Goal: Information Seeking & Learning: Learn about a topic

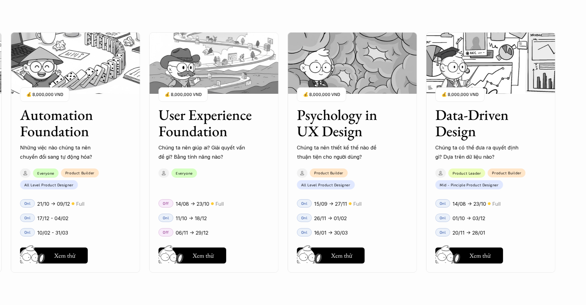
scroll to position [726, 0]
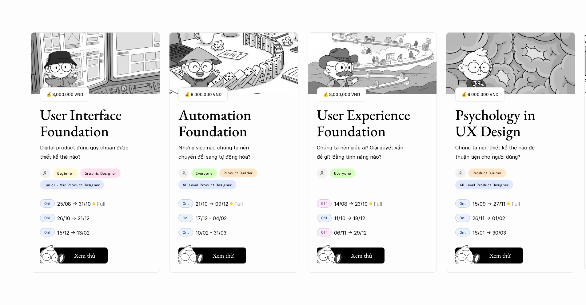
click at [213, 210] on div "Onl 21/10 -> 09/12 🟡 Full" at bounding box center [233, 203] width 129 height 14
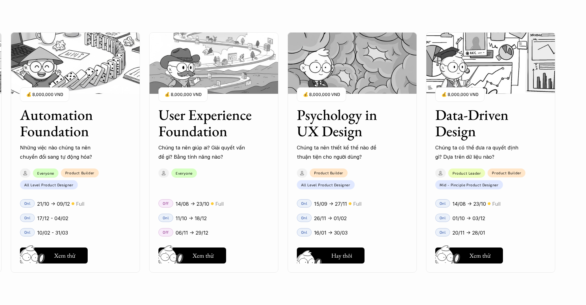
click at [331, 258] on h5 "Xem thử" at bounding box center [341, 257] width 21 height 9
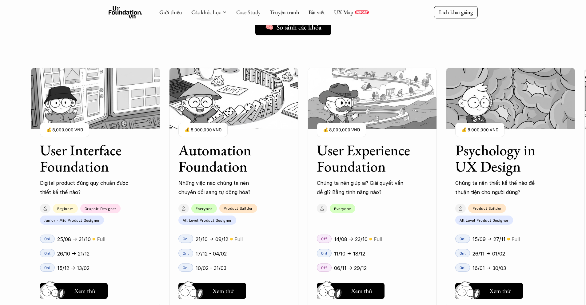
scroll to position [473, 0]
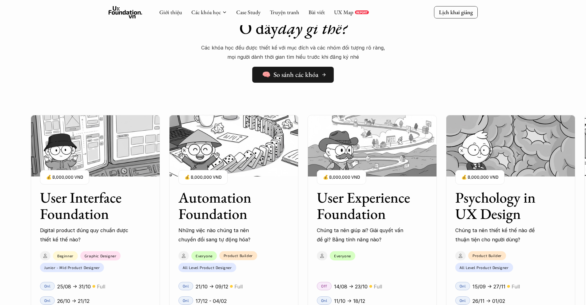
click at [301, 75] on h5 "🧠 So sánh các khóa" at bounding box center [290, 75] width 56 height 8
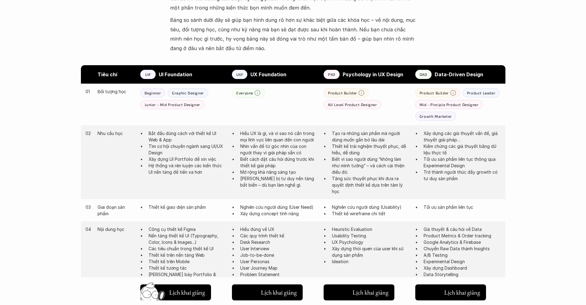
scroll to position [292, 0]
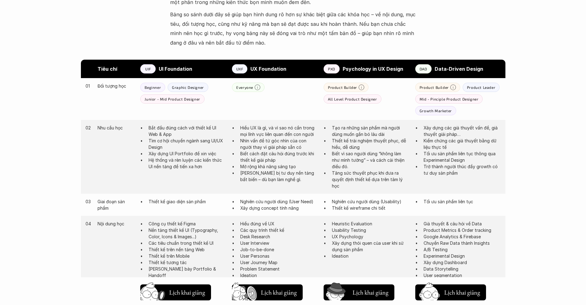
drag, startPoint x: 338, startPoint y: 128, endPoint x: 349, endPoint y: 177, distance: 49.7
click at [348, 177] on ul "Tạo ra những sản phẩm mà người dùng muốn gắn bó lâu dài Thiết kế trải nghiệm th…" at bounding box center [367, 157] width 86 height 65
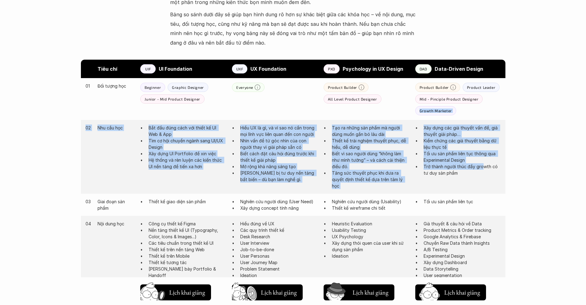
drag, startPoint x: 481, startPoint y: 166, endPoint x: 437, endPoint y: 101, distance: 77.9
click at [437, 102] on div "01 Đối tượng học Beginner Graphic Designer Junior - Mid Product Designer Everyo…" at bounding box center [293, 136] width 425 height 116
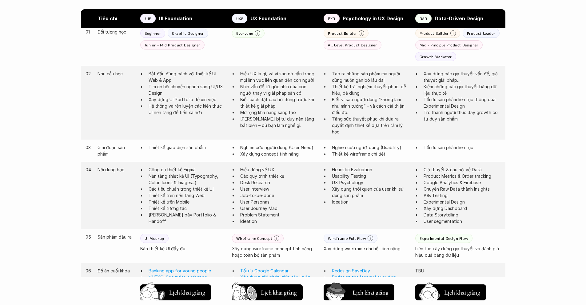
click at [384, 187] on p "Xây dựng thói quen của user khi sử dụng sản phẩm" at bounding box center [370, 192] width 77 height 13
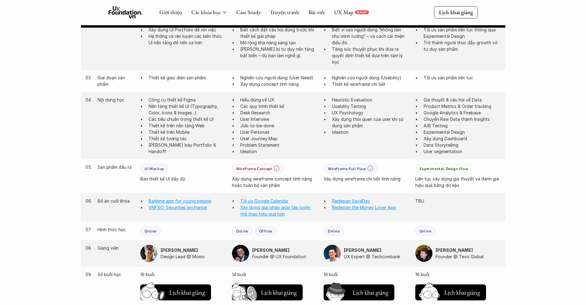
scroll to position [406, 0]
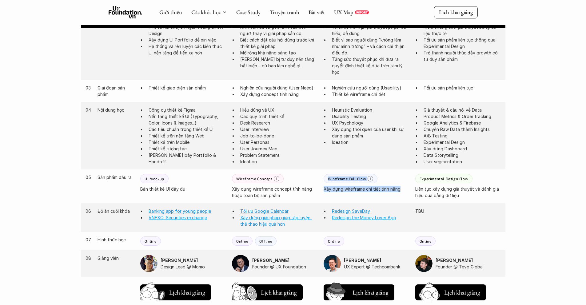
drag, startPoint x: 400, startPoint y: 191, endPoint x: 333, endPoint y: 172, distance: 69.7
click at [333, 172] on div "05 Sản phẩm đầu ra UI Mockup Bản thiết kế UI đầy đủ Wireframe Concept Xây dựng …" at bounding box center [293, 187] width 425 height 34
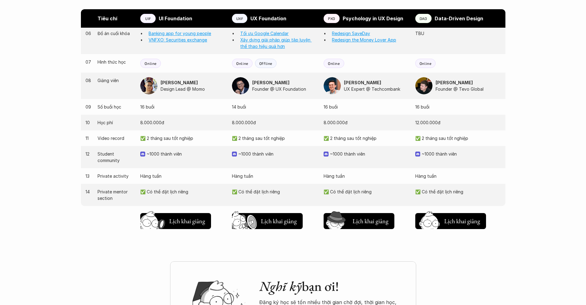
scroll to position [584, 0]
click at [364, 124] on p "8.000.000đ" at bounding box center [367, 122] width 86 height 6
click at [330, 82] on img at bounding box center [332, 85] width 17 height 17
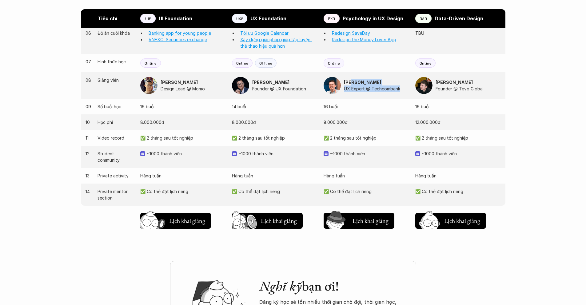
drag, startPoint x: 351, startPoint y: 82, endPoint x: 401, endPoint y: 90, distance: 49.9
click at [401, 90] on div "[PERSON_NAME] UX Expert @ Techcombank" at bounding box center [376, 85] width 65 height 13
click at [410, 101] on div "09 Số buổi học 16 buổi 14 buổi 16 buổi 16 buổi" at bounding box center [293, 107] width 425 height 16
drag, startPoint x: 405, startPoint y: 91, endPoint x: 336, endPoint y: 77, distance: 71.0
click at [336, 77] on div "[PERSON_NAME] UX Expert @ Techcombank" at bounding box center [367, 85] width 86 height 17
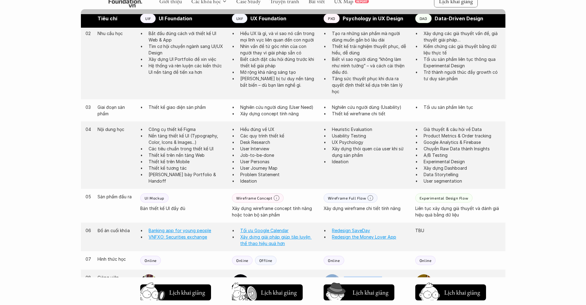
scroll to position [327, 0]
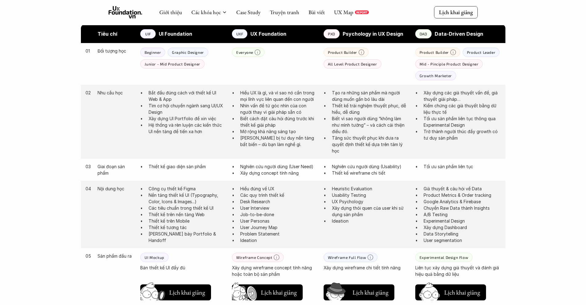
click at [565, 116] on div "Giới thiệu Các khóa học Case Study Truyện tranh Bài viết UX Map REPORT Lịch kha…" at bounding box center [293, 237] width 586 height 1129
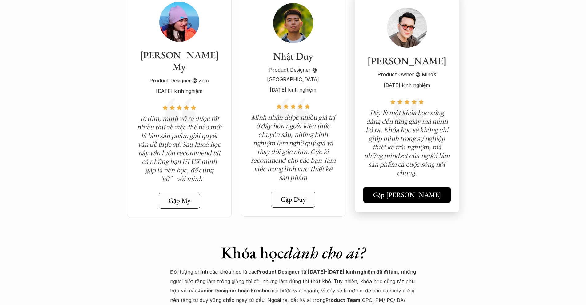
scroll to position [2175, 0]
